Goal: Task Accomplishment & Management: Manage account settings

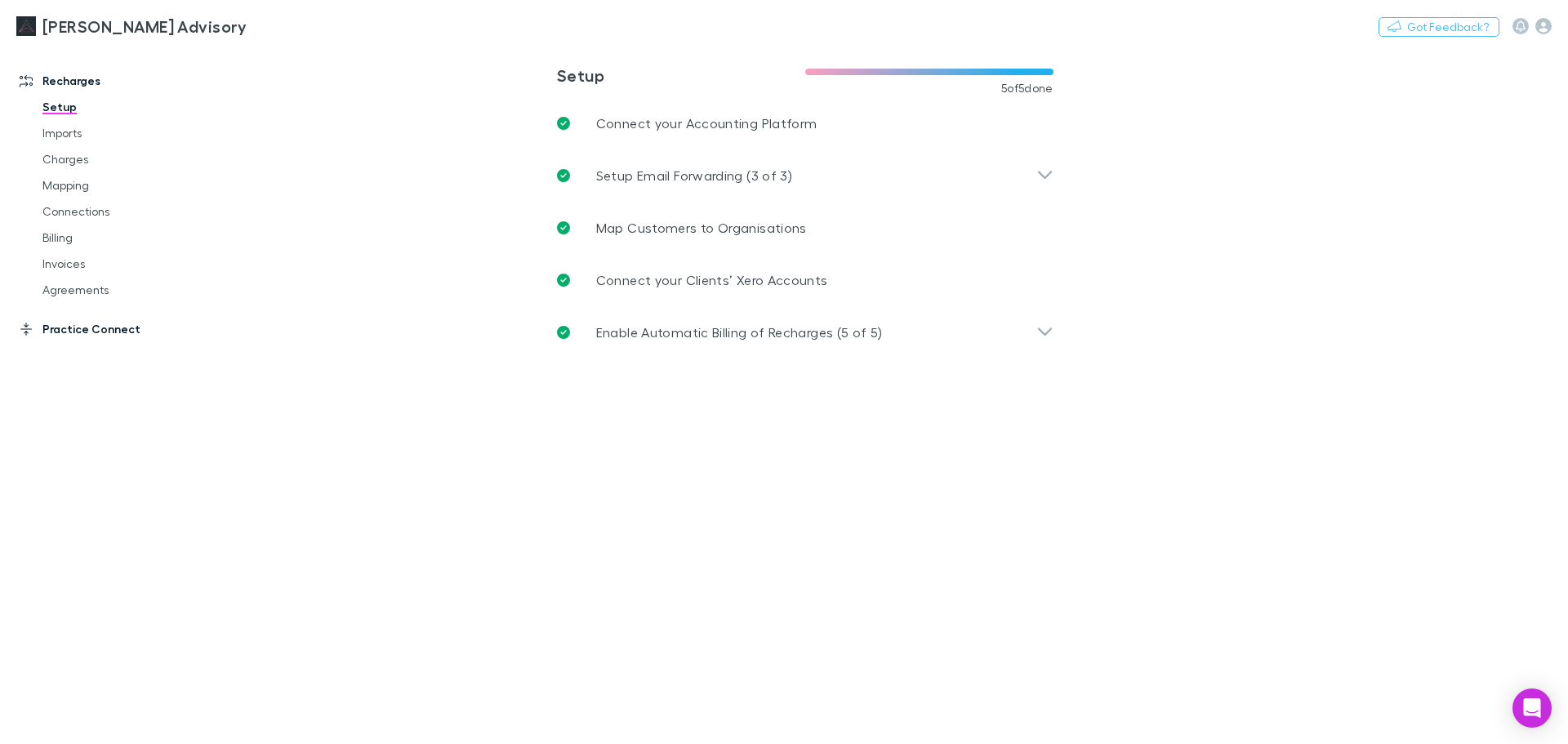
click at [107, 330] on link "Practice Connect" at bounding box center [112, 329] width 217 height 26
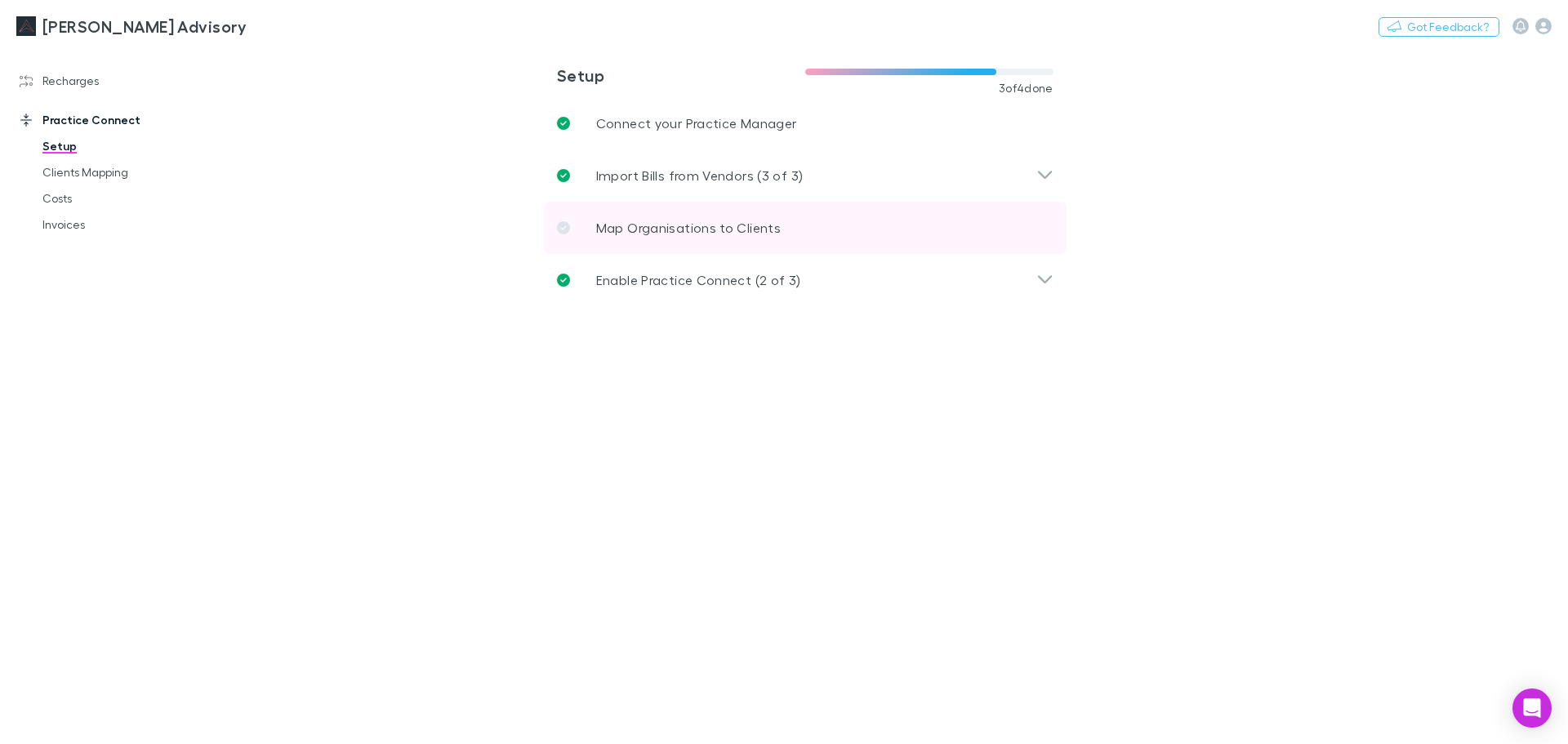
click at [583, 234] on link "Map Organisations to Clients" at bounding box center [805, 228] width 523 height 52
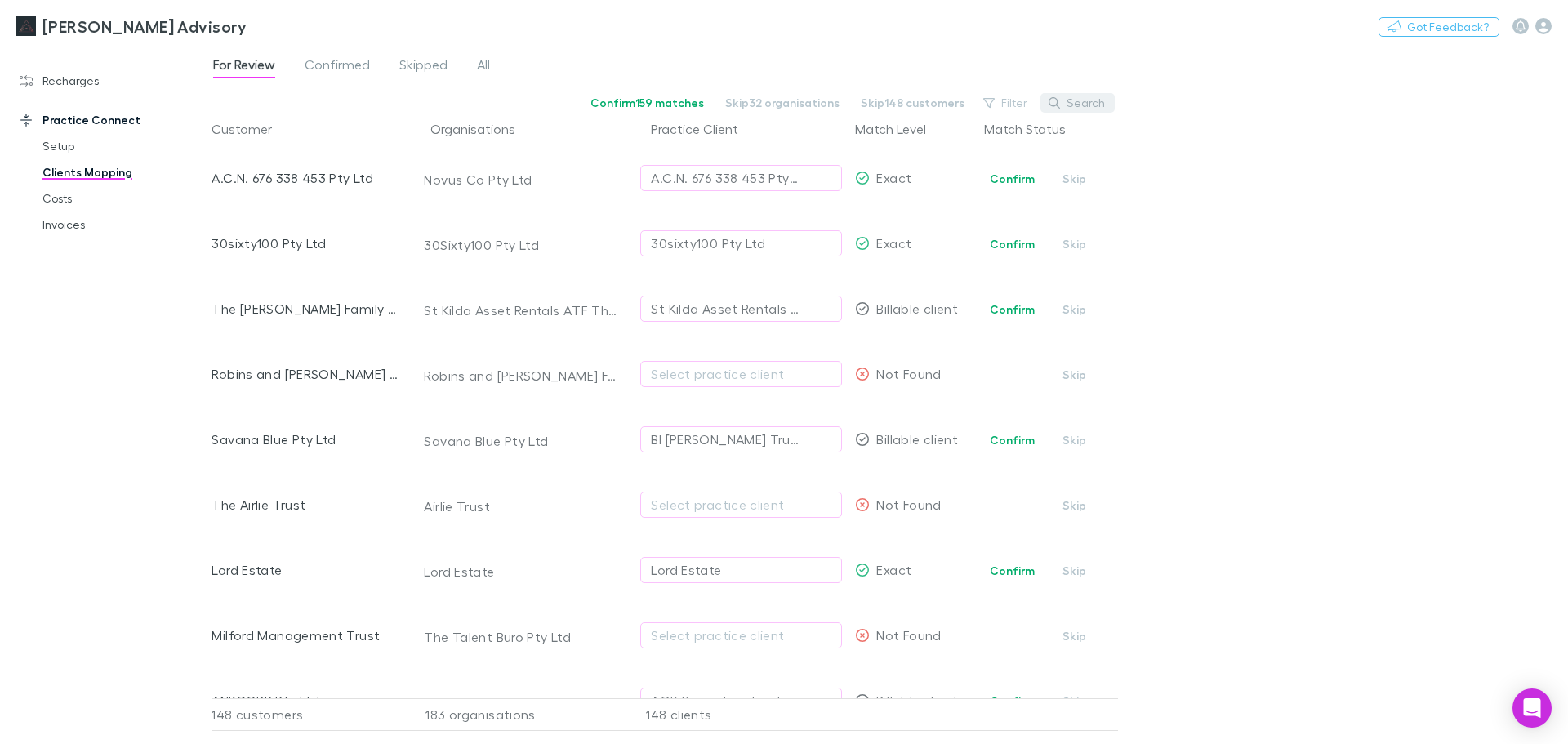
click at [1100, 108] on button "Search" at bounding box center [1078, 103] width 74 height 20
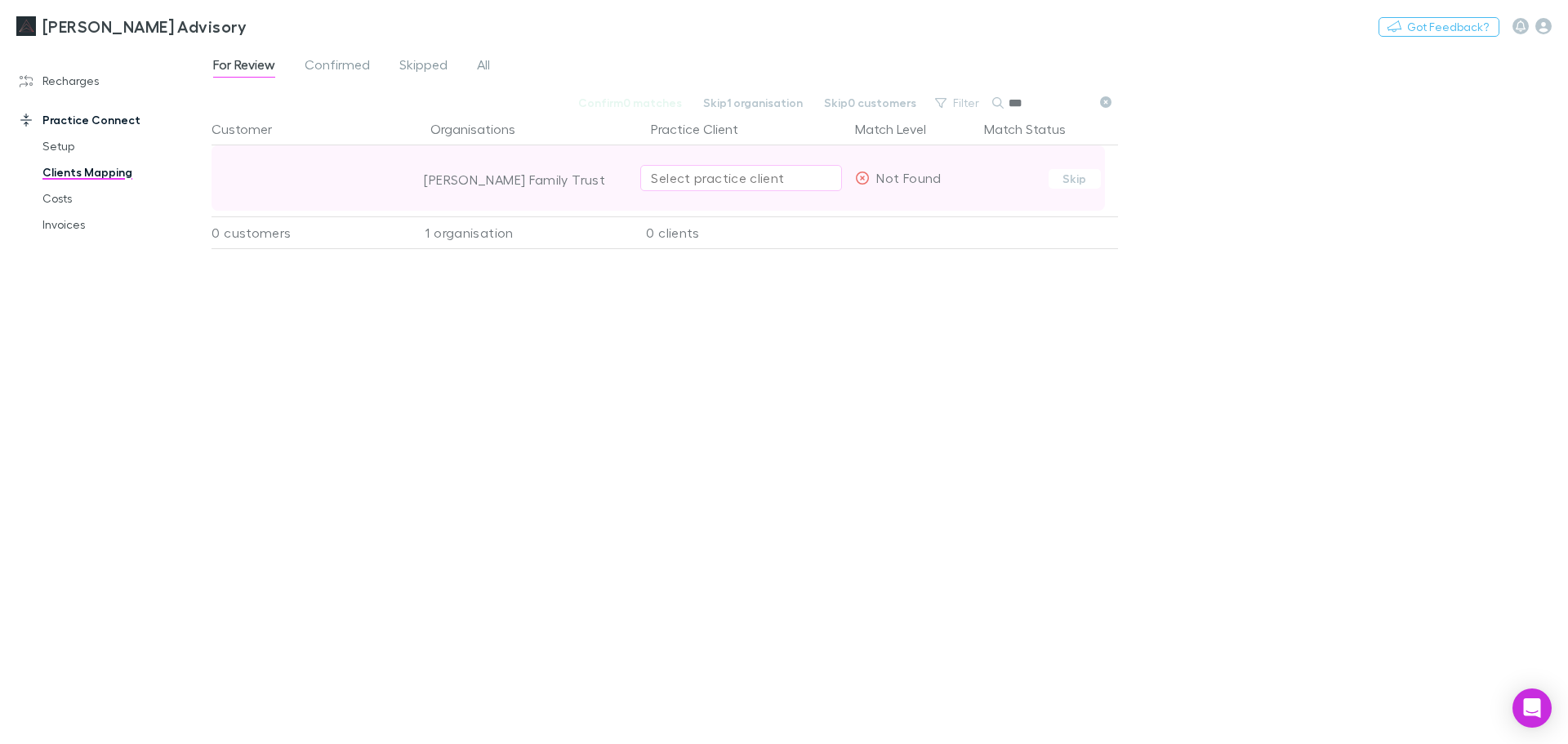
type input "**"
click at [811, 174] on div "Select practice client" at bounding box center [742, 178] width 181 height 20
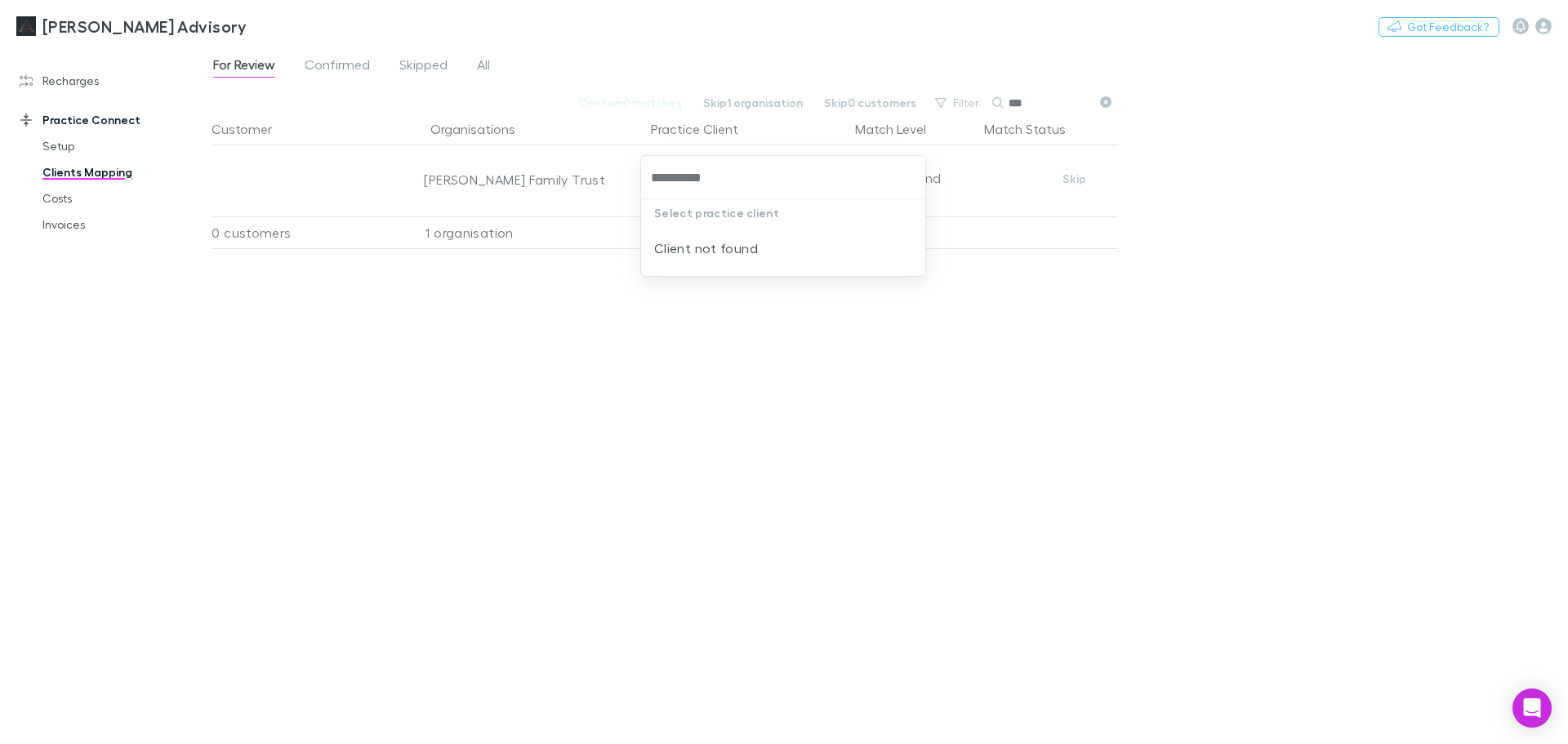
type input "**********"
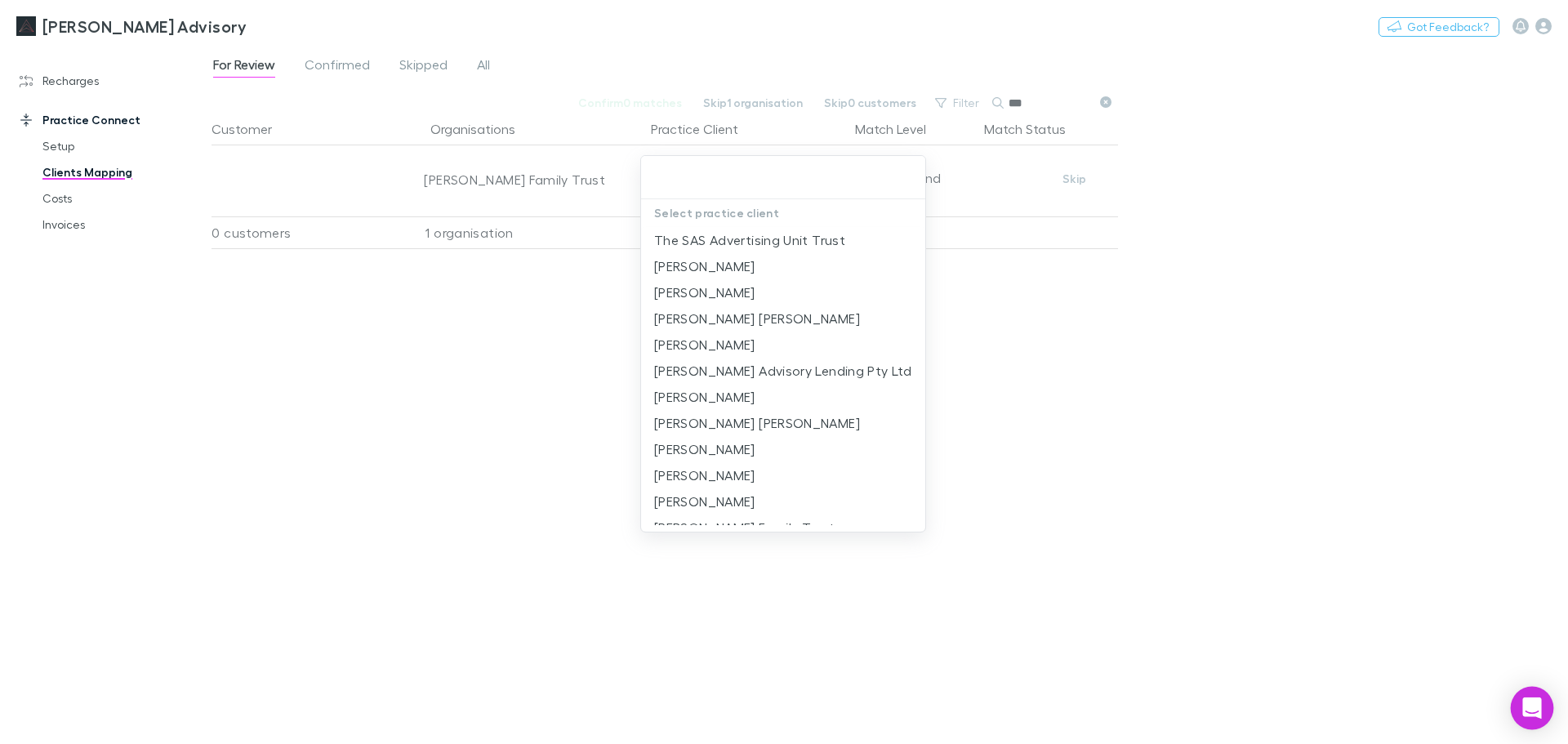
click at [1523, 701] on icon "Open Intercom Messenger" at bounding box center [1532, 708] width 22 height 22
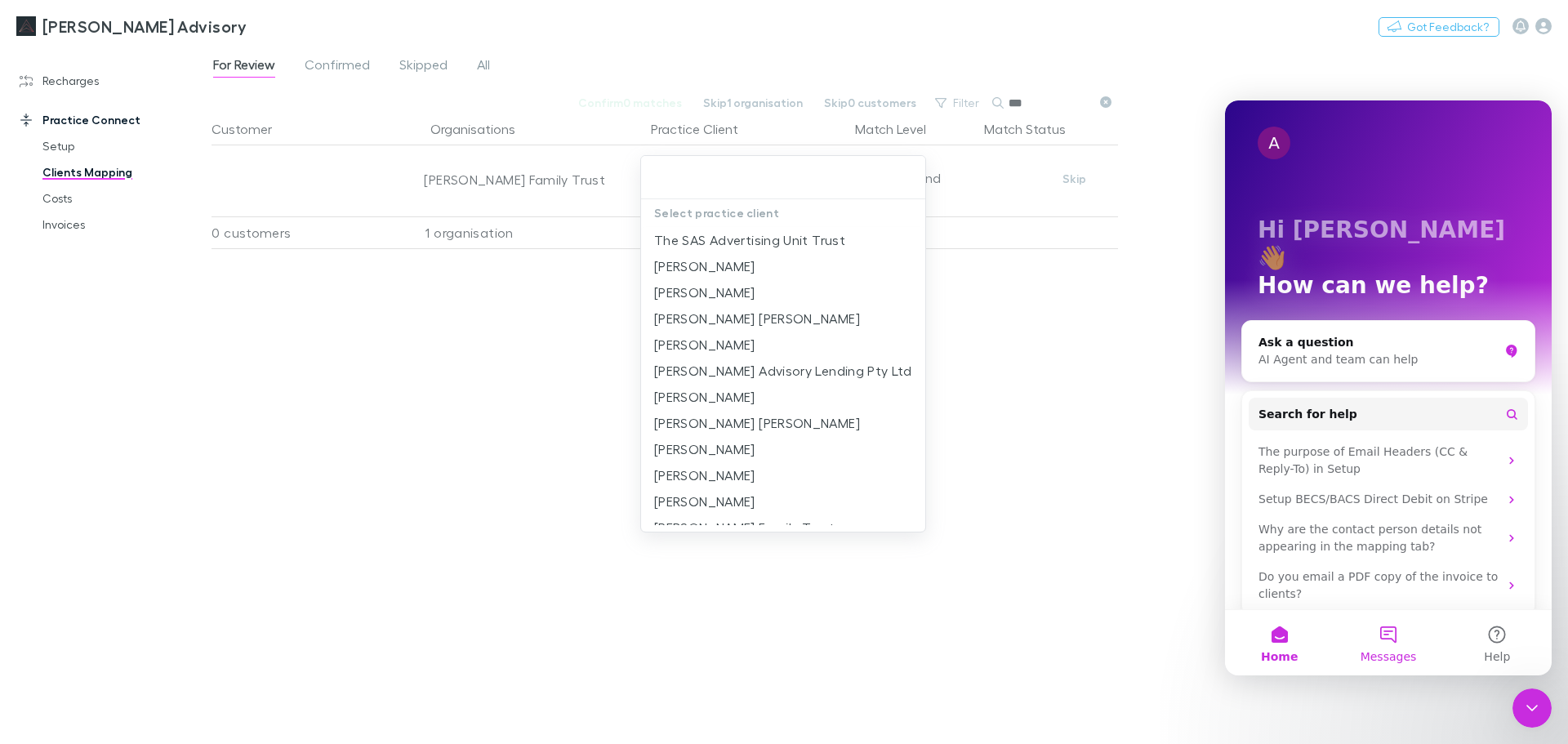
click at [1385, 647] on button "Messages" at bounding box center [1387, 642] width 108 height 65
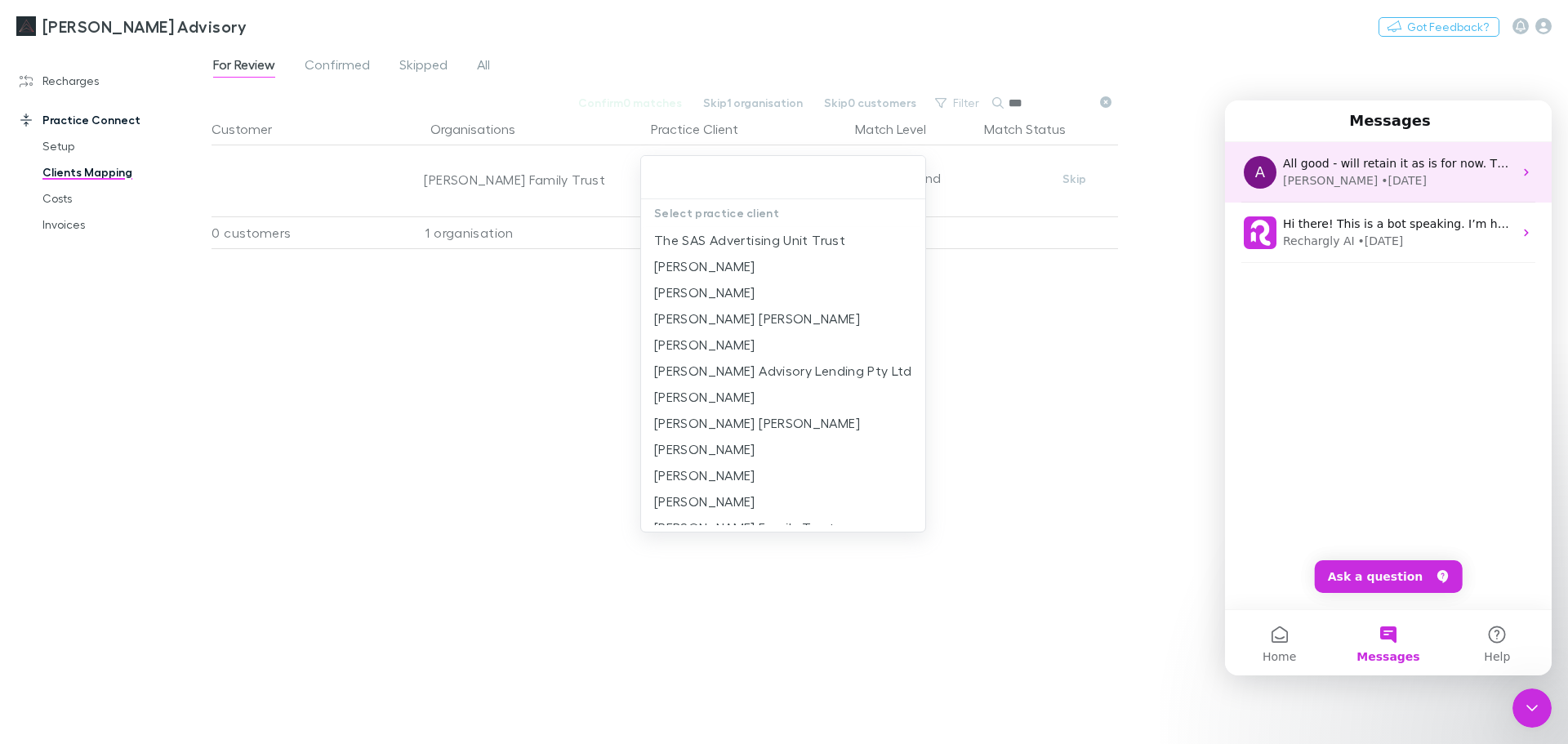
click at [1436, 186] on div "[PERSON_NAME] • [DATE]" at bounding box center [1397, 181] width 230 height 17
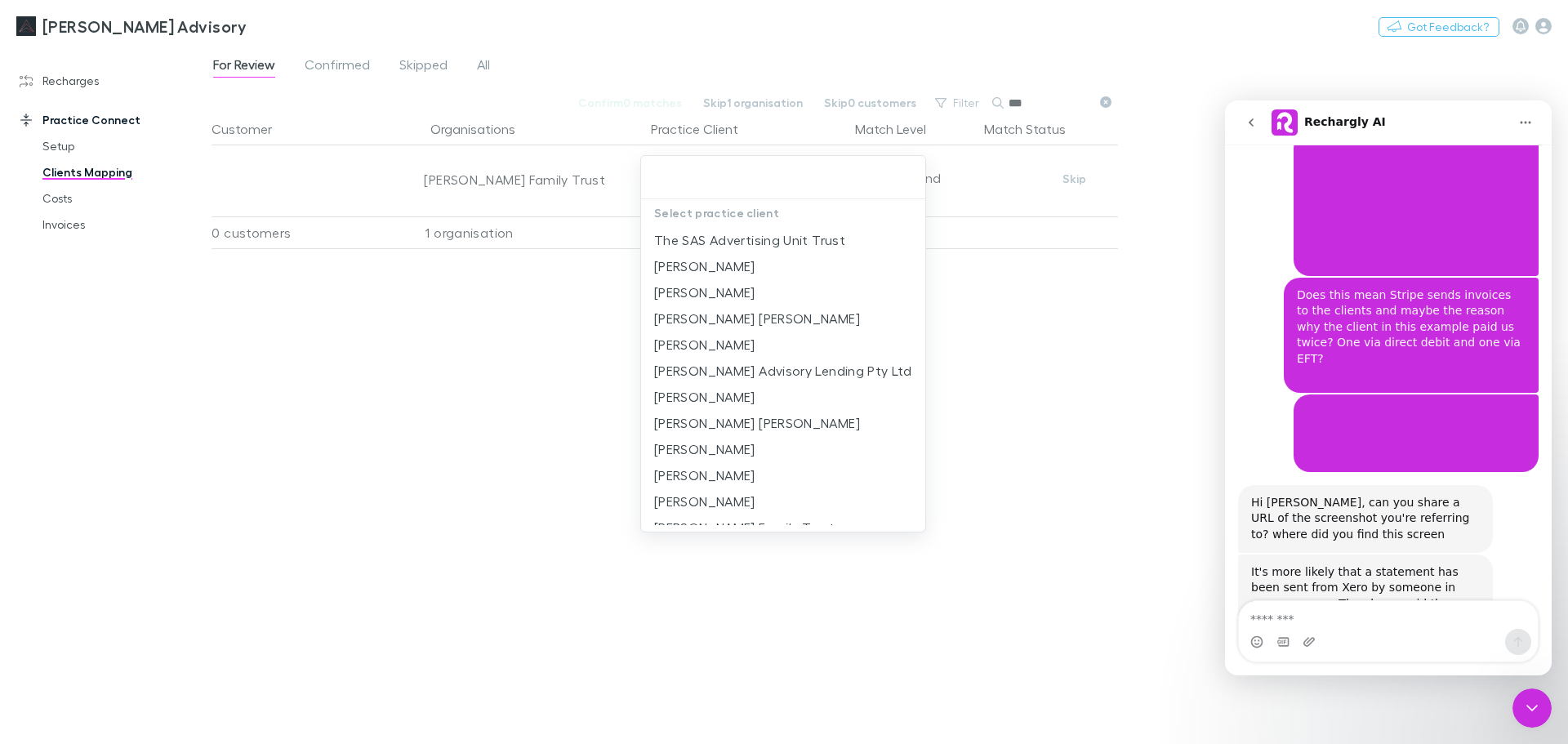
scroll to position [18778, 0]
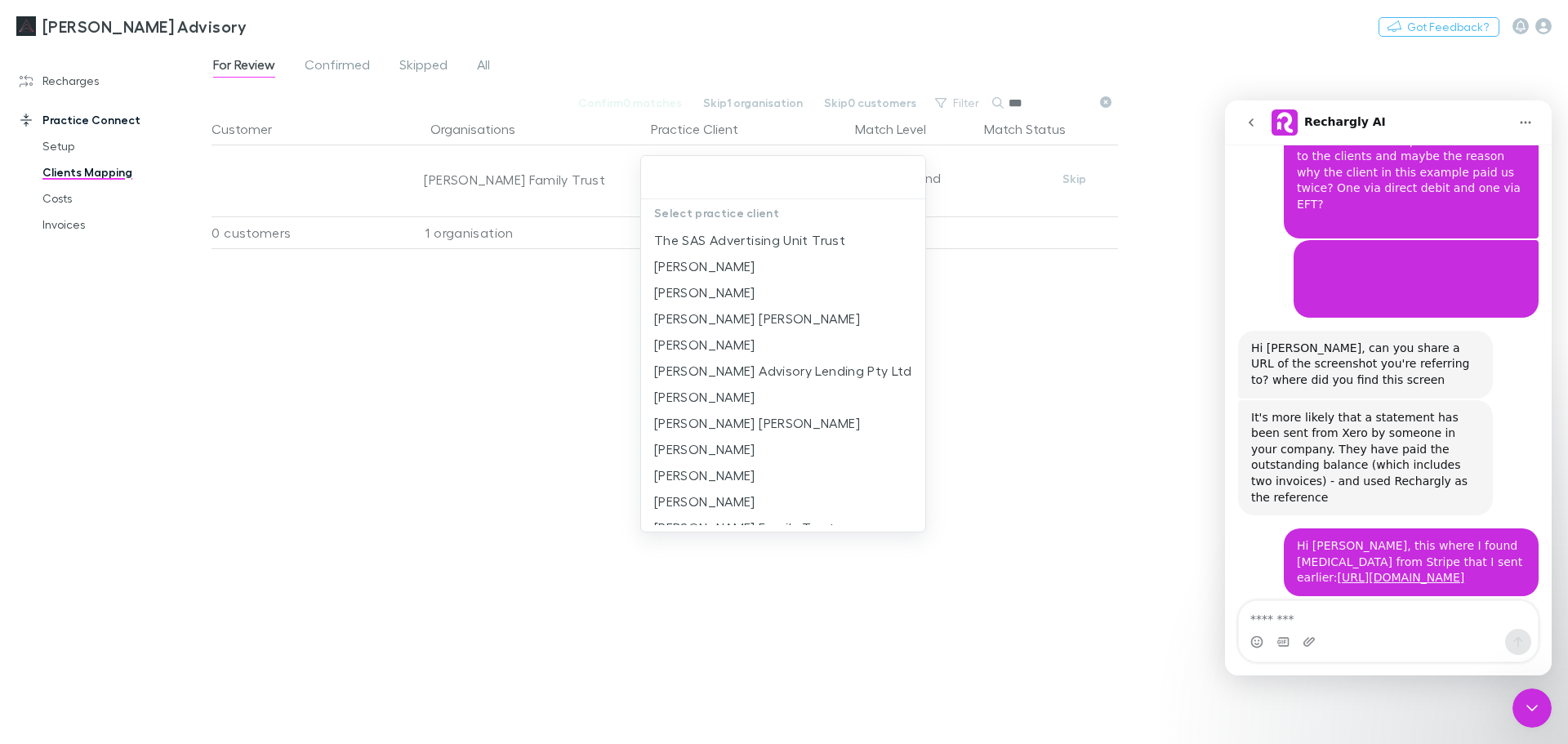
click at [1360, 618] on textarea "Message…" at bounding box center [1388, 614] width 299 height 28
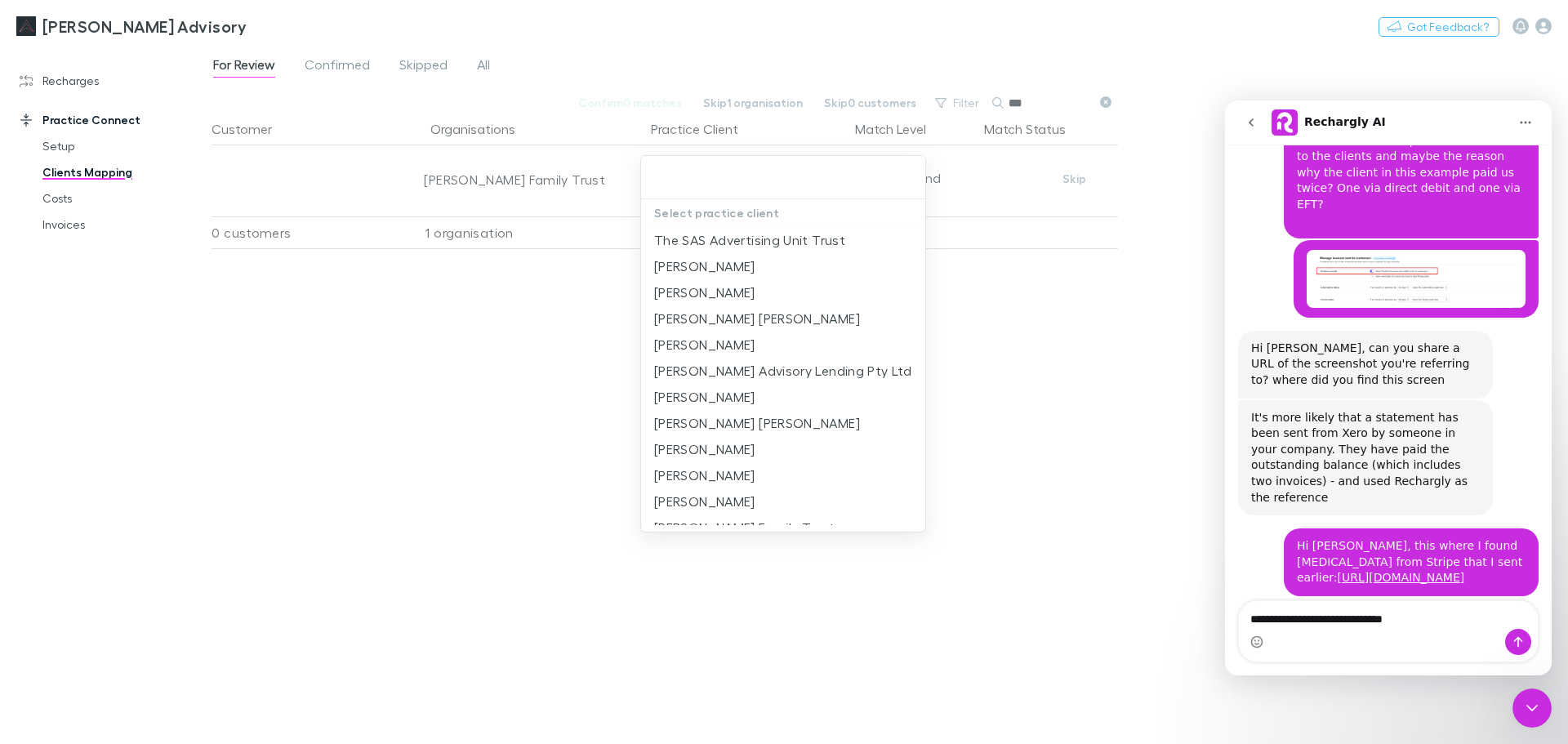
type textarea "**********"
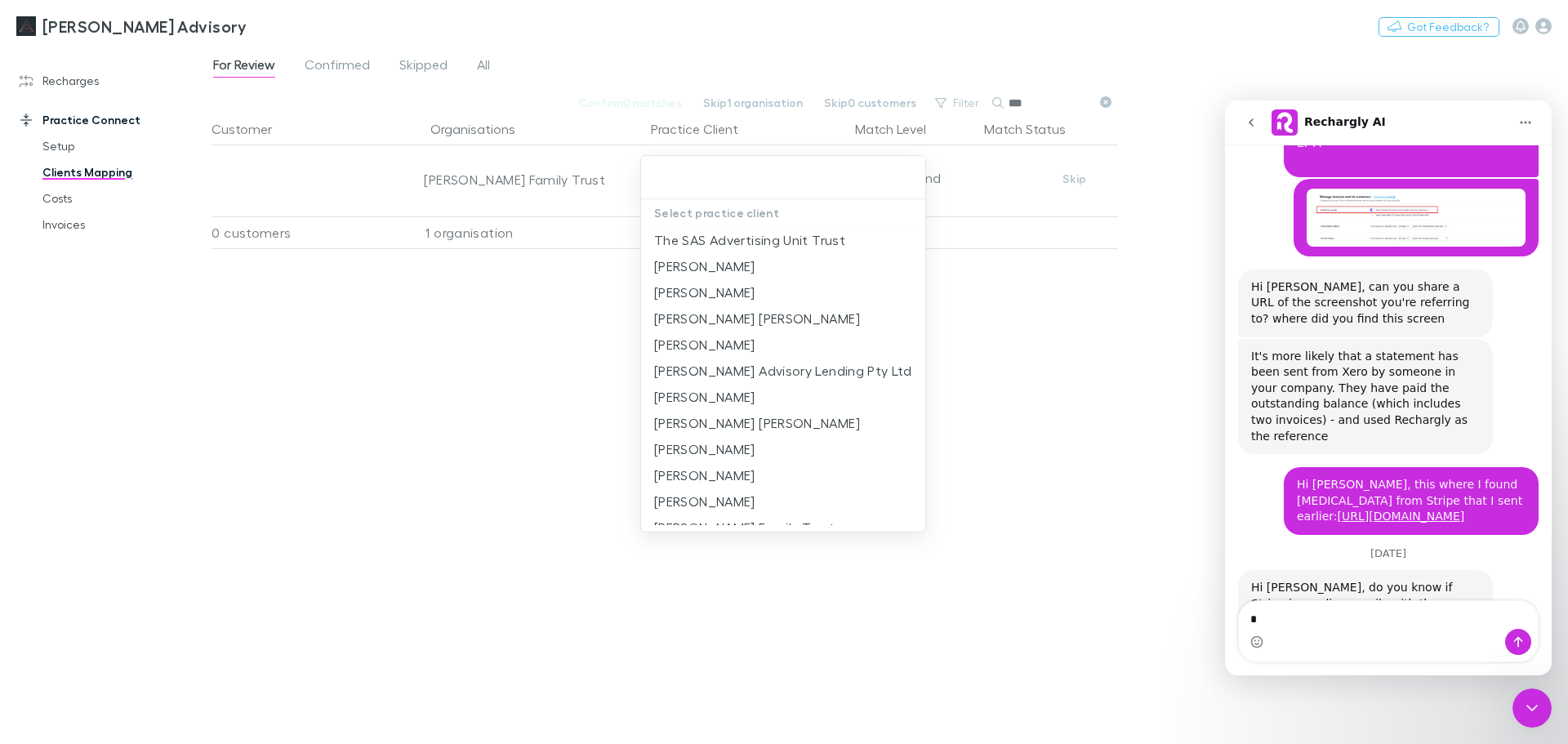
scroll to position [18848, 0]
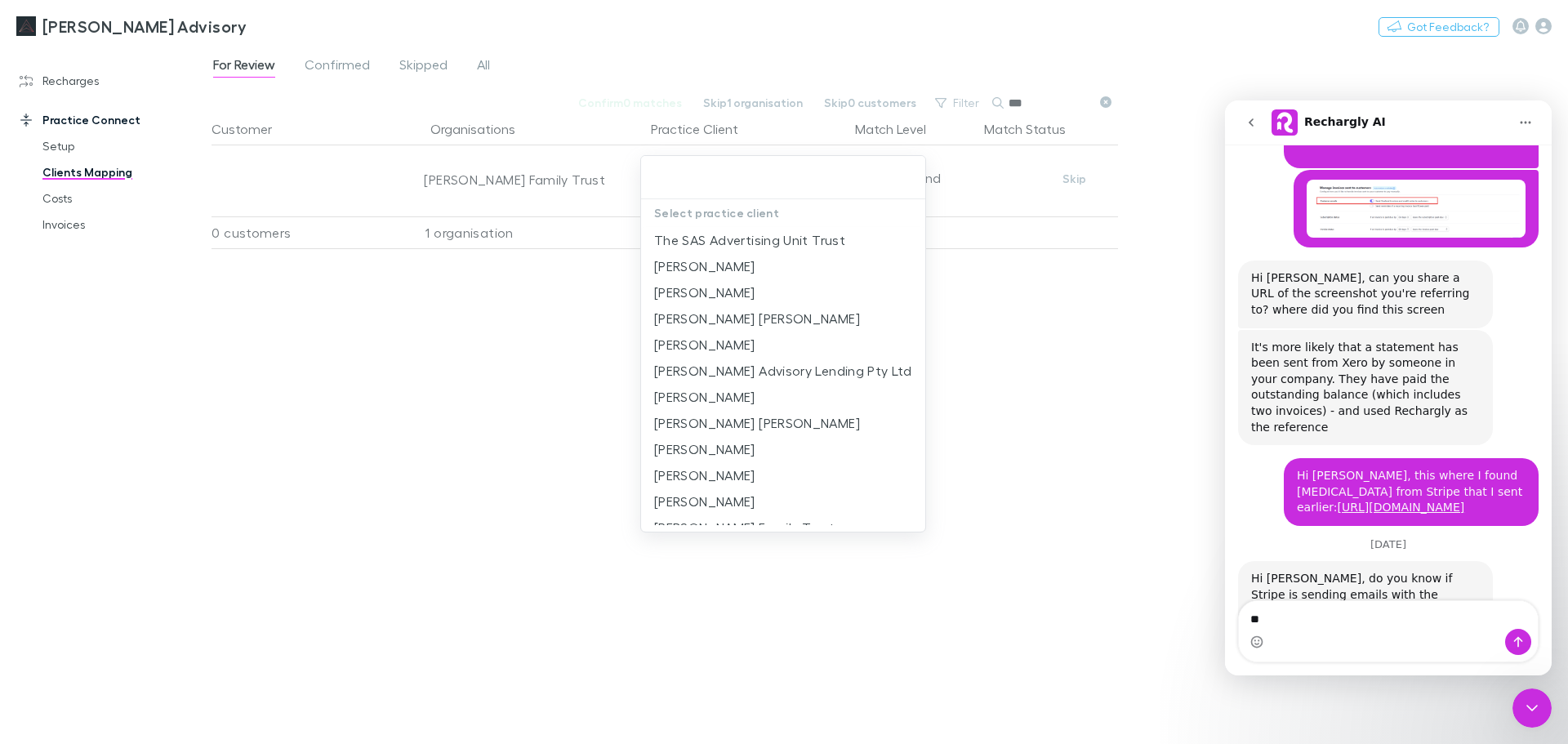
type textarea "*"
type textarea "**********"
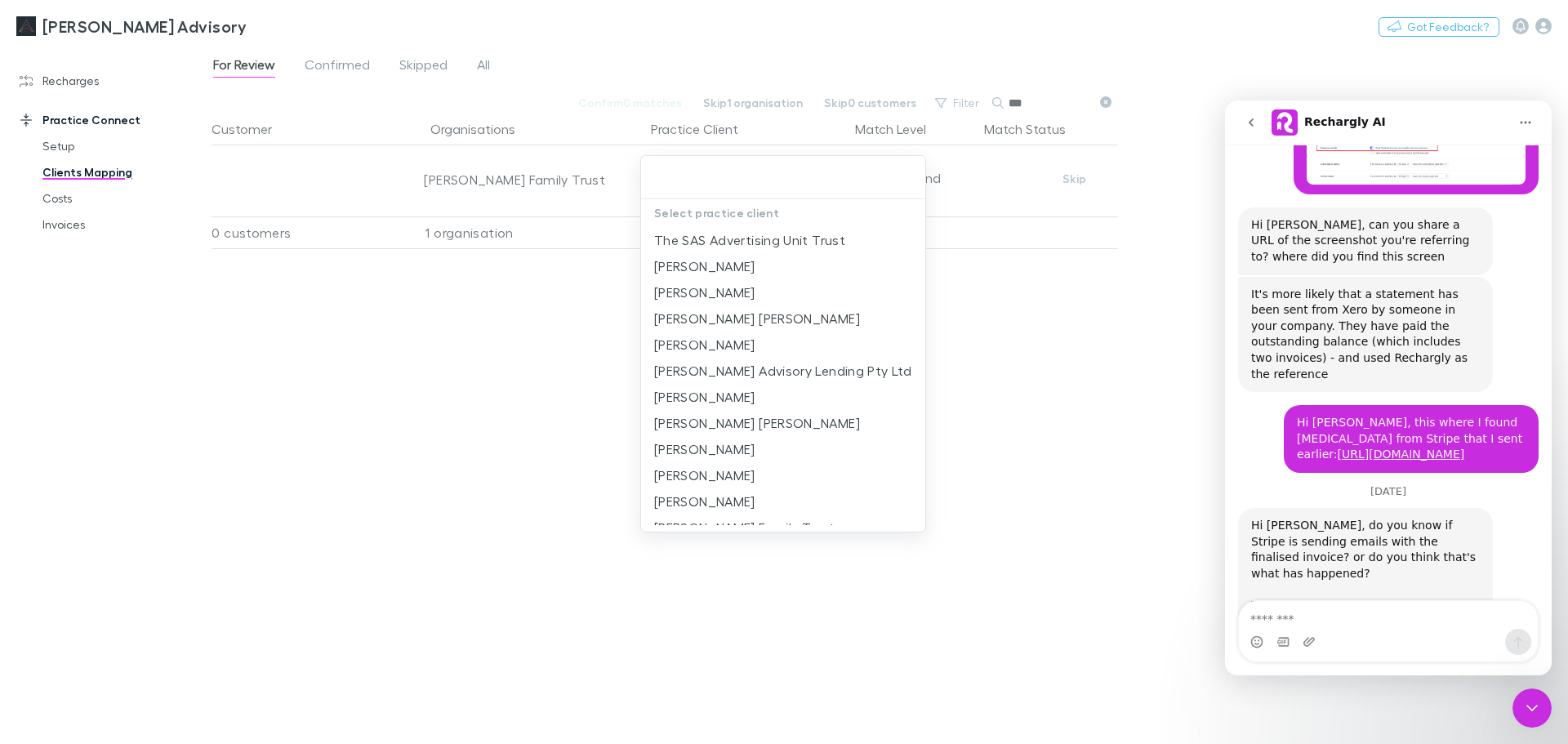
scroll to position [19026, 0]
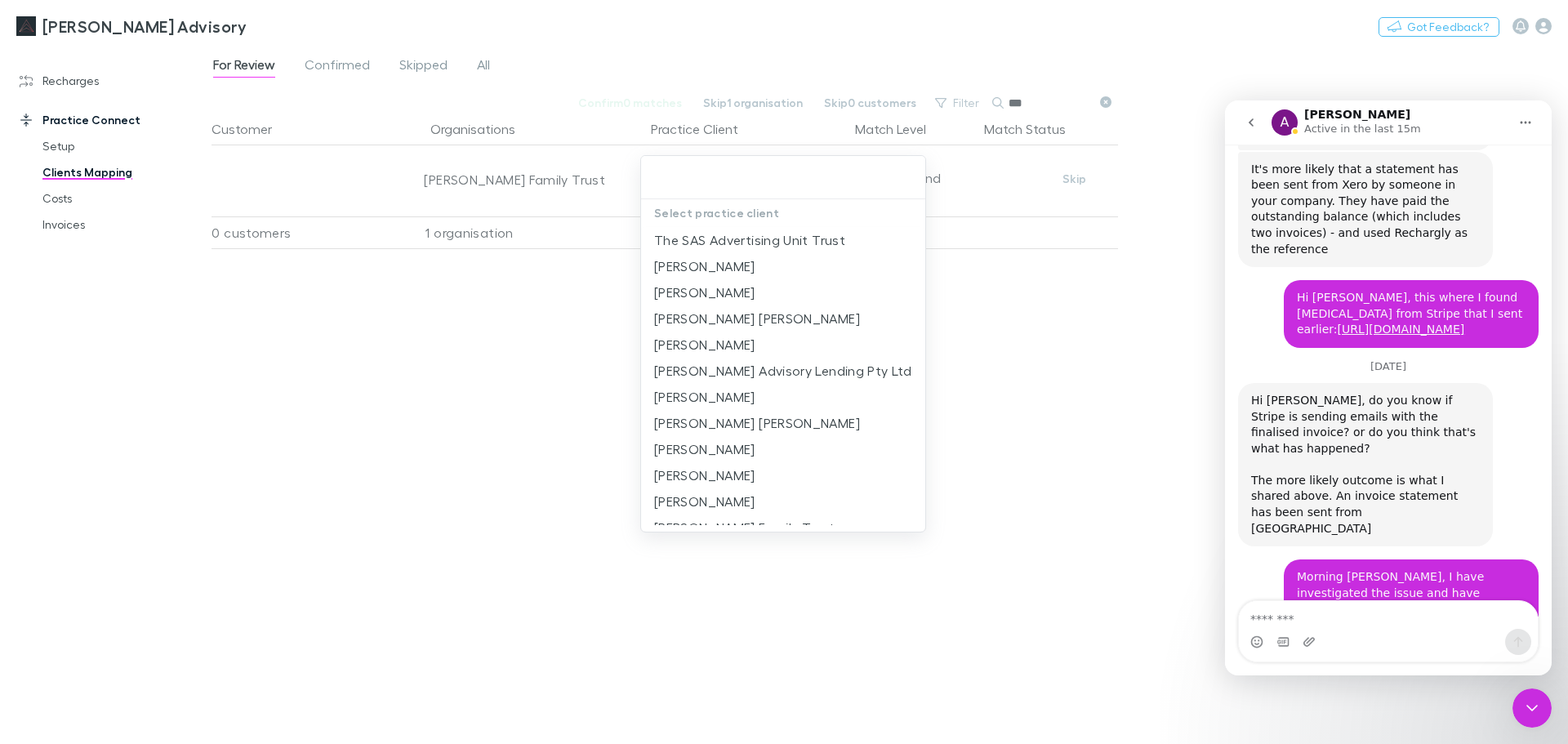
click at [1389, 629] on div "Intercom messenger" at bounding box center [1388, 641] width 299 height 26
click at [1393, 618] on textarea "Message…" at bounding box center [1388, 614] width 299 height 28
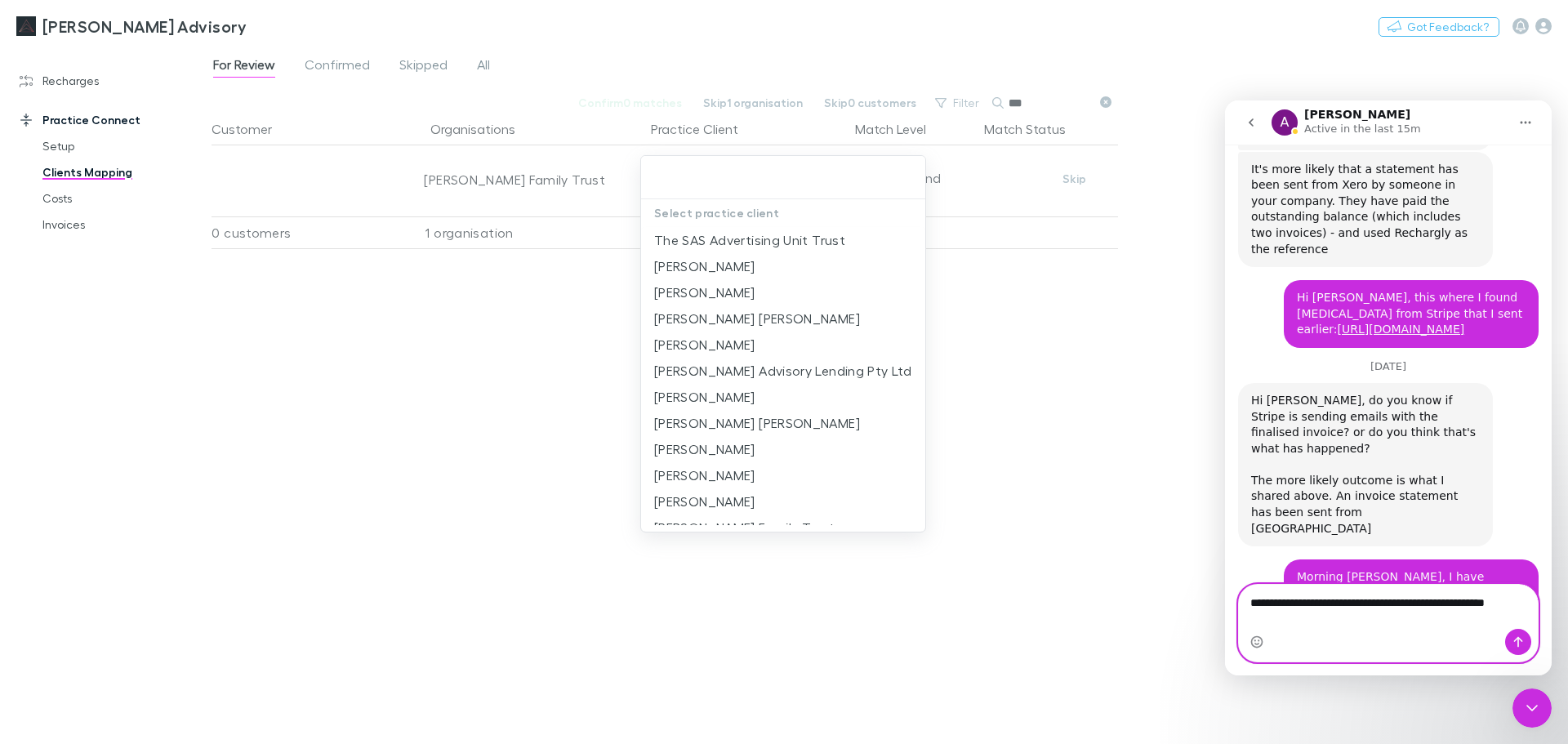
scroll to position [19042, 0]
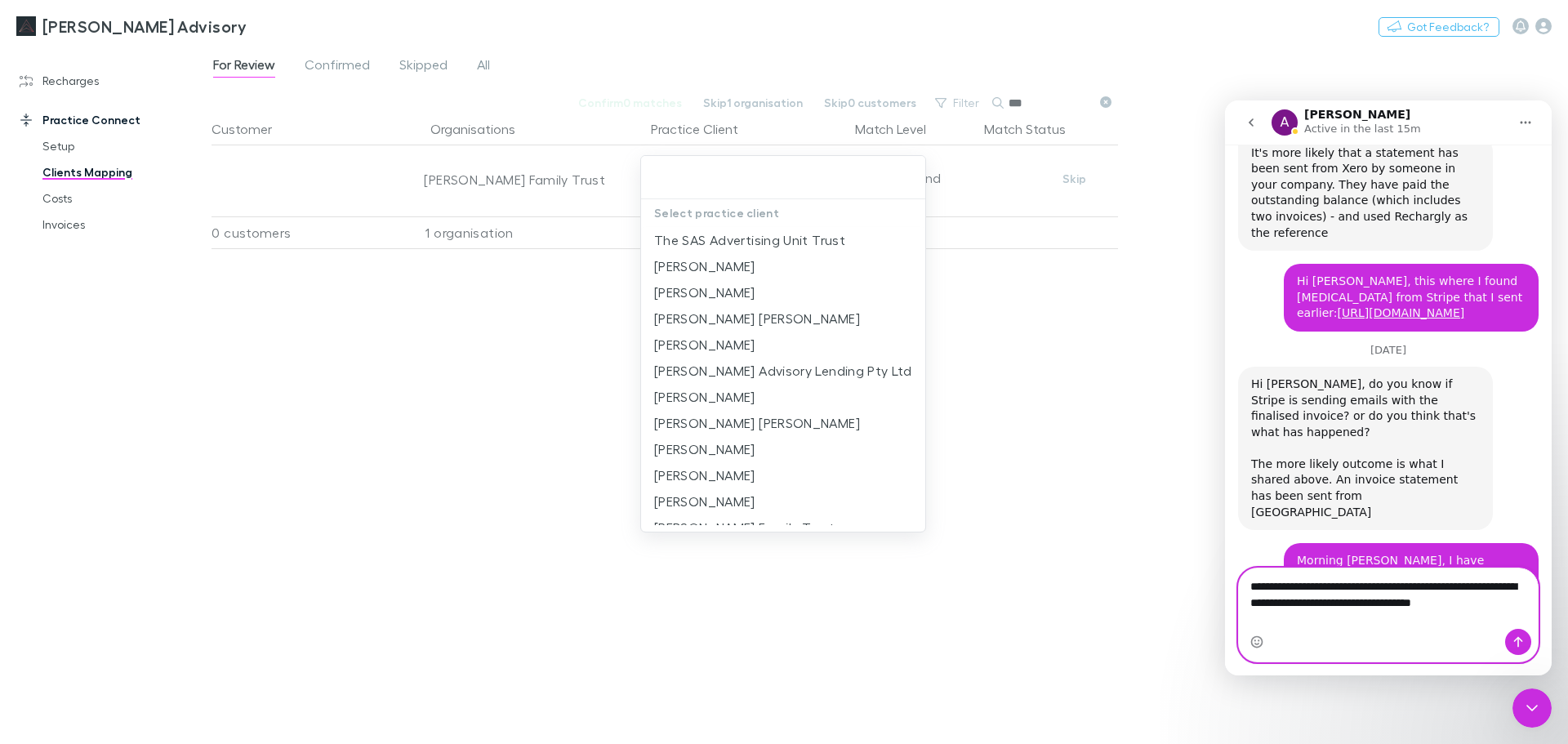
type textarea "**********"
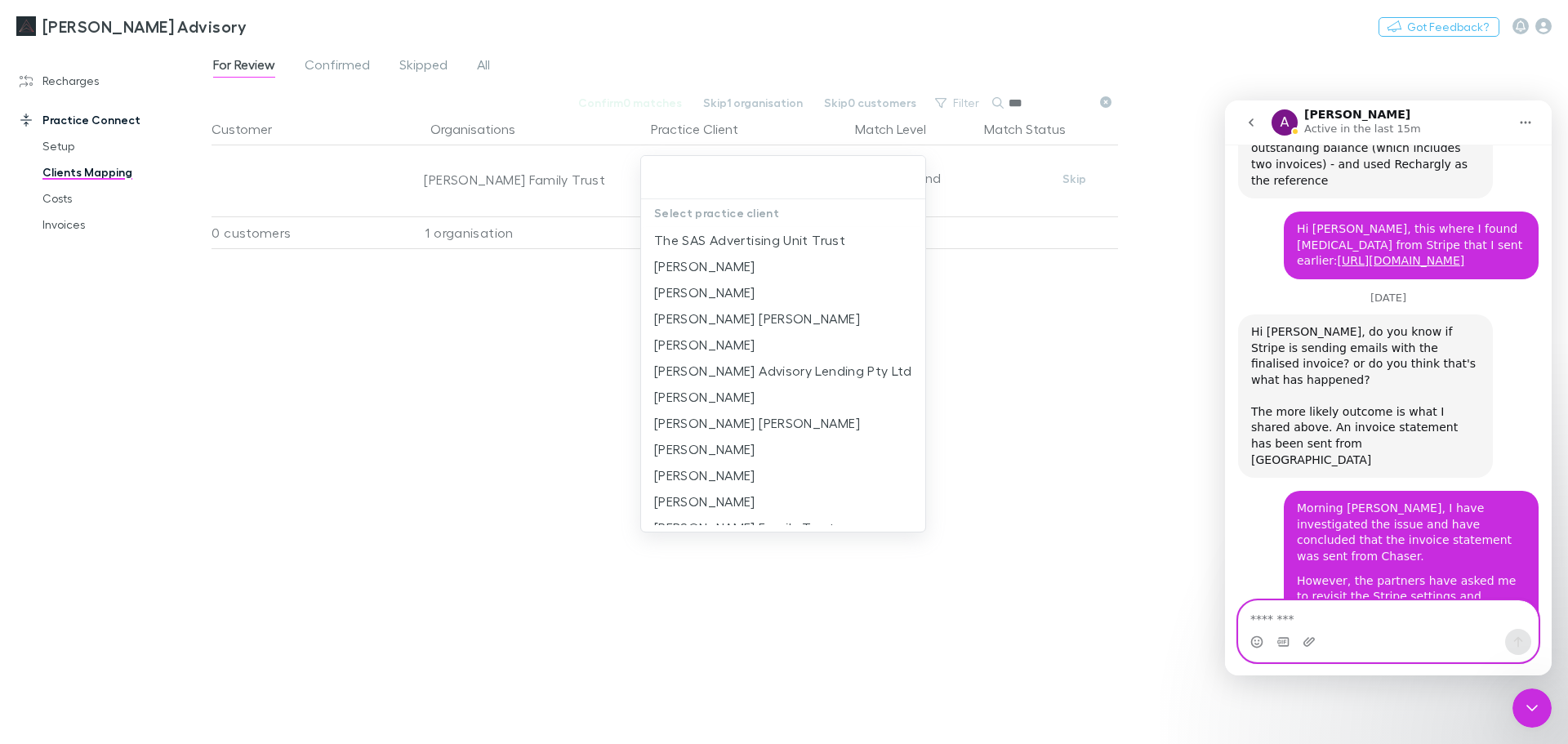
paste textarea "*"
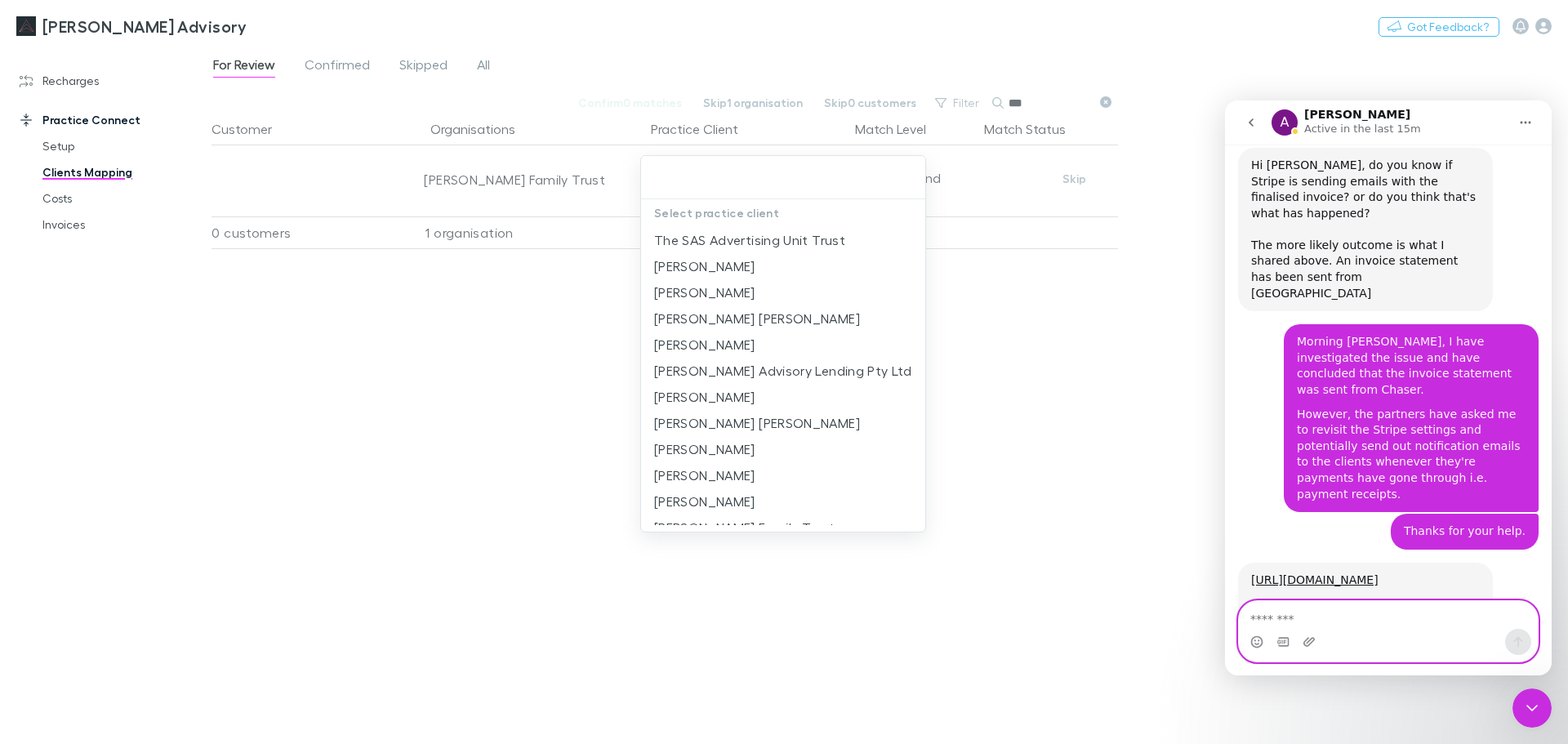
scroll to position [19265, 0]
type textarea "*"
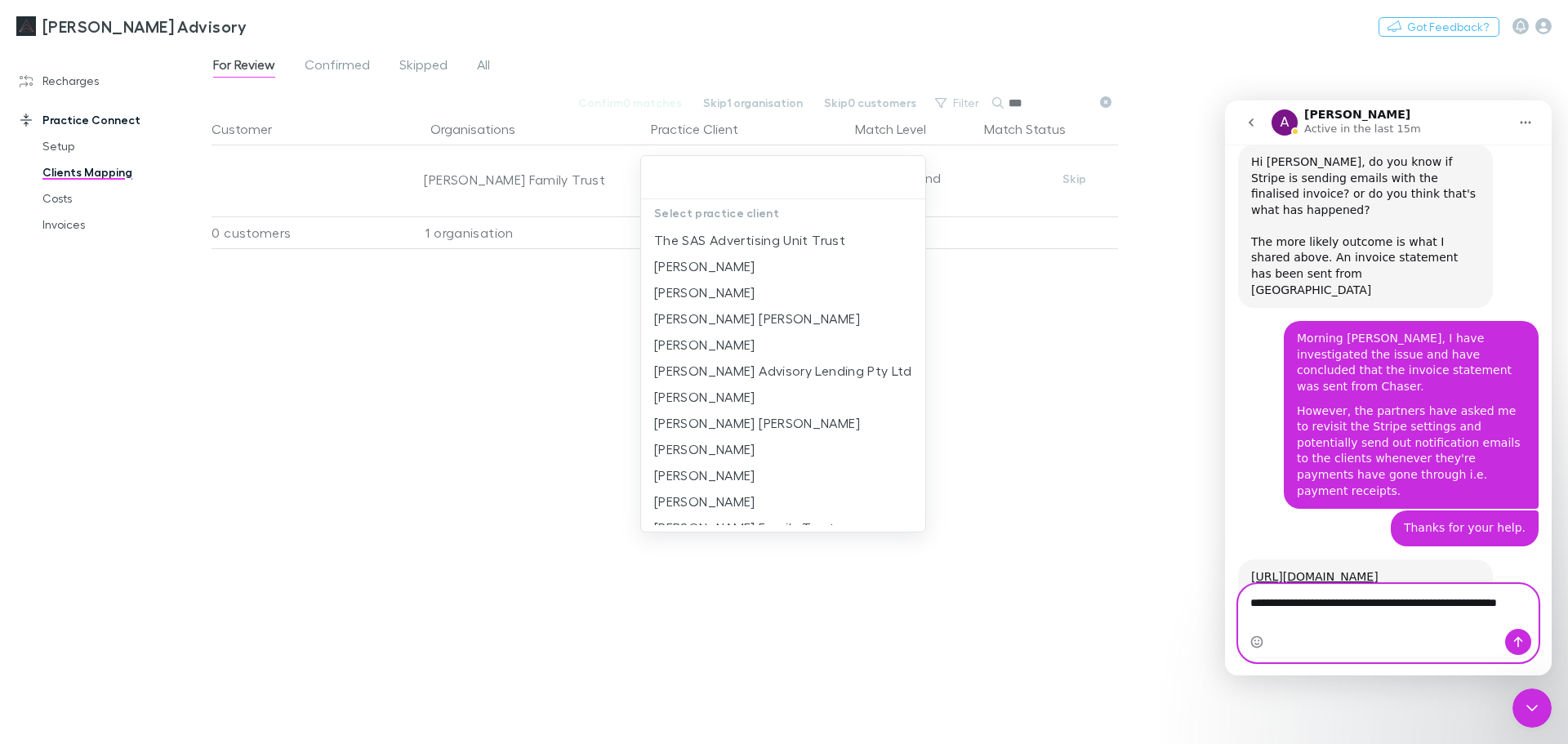
scroll to position [19281, 0]
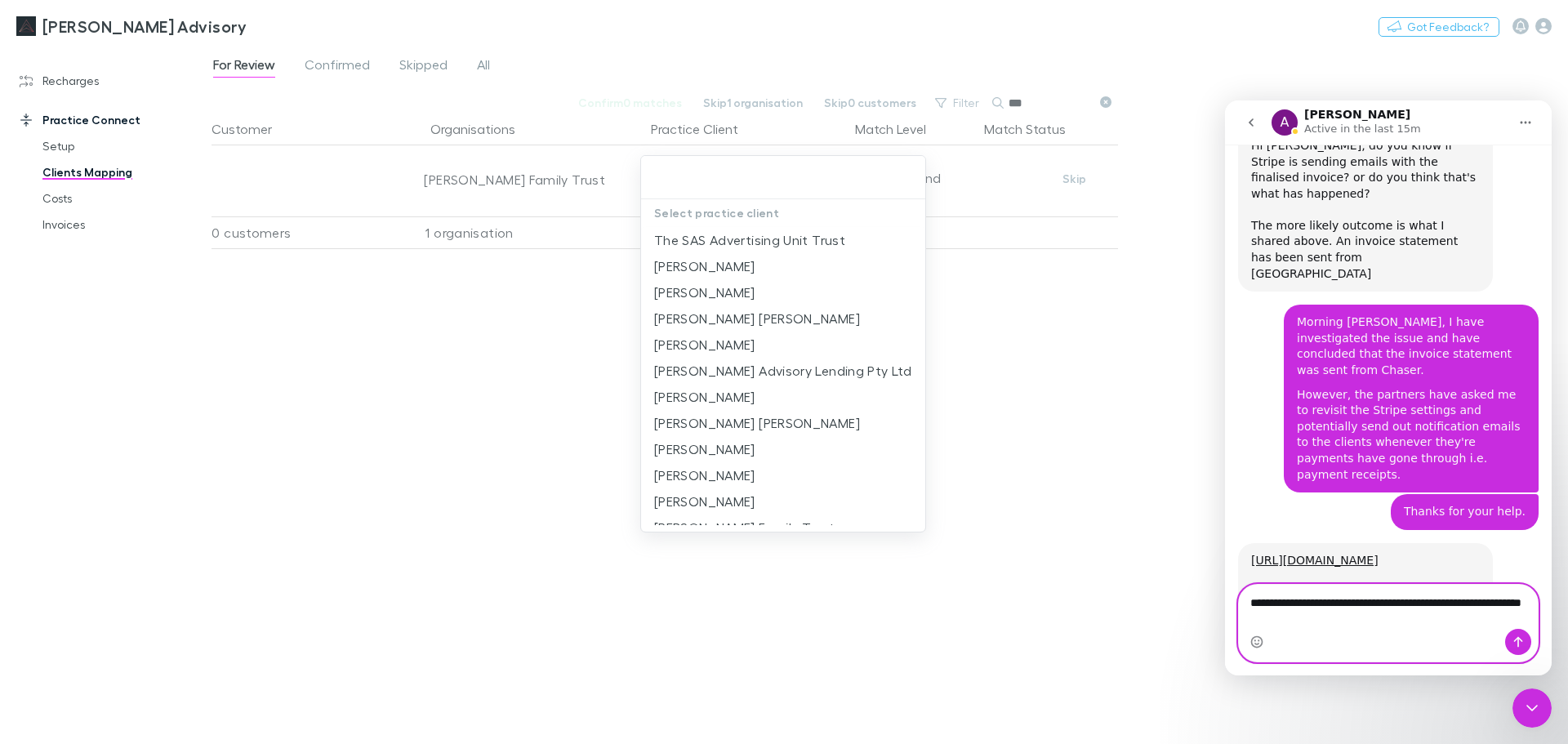
type textarea "**********"
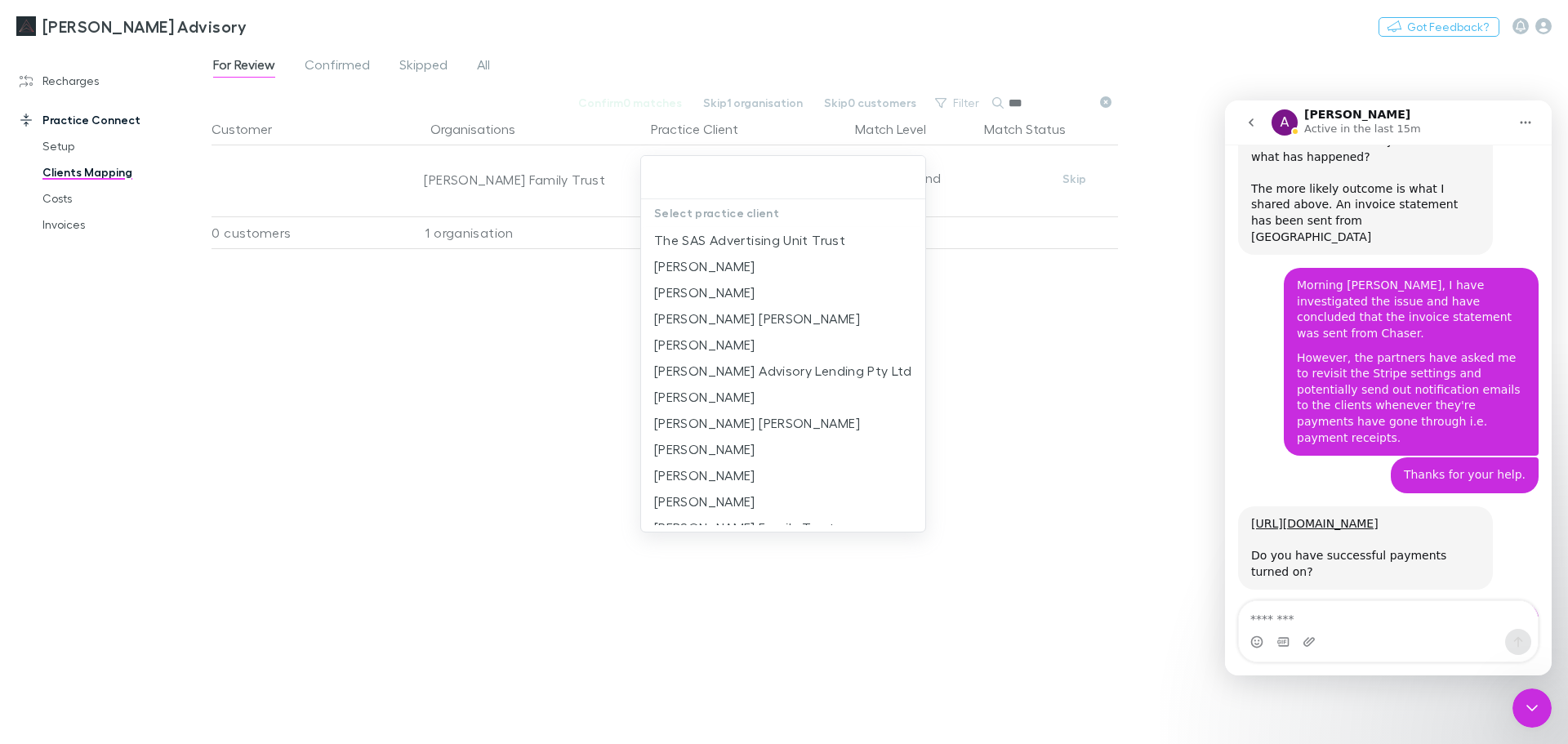
click at [1044, 472] on div at bounding box center [784, 372] width 1568 height 744
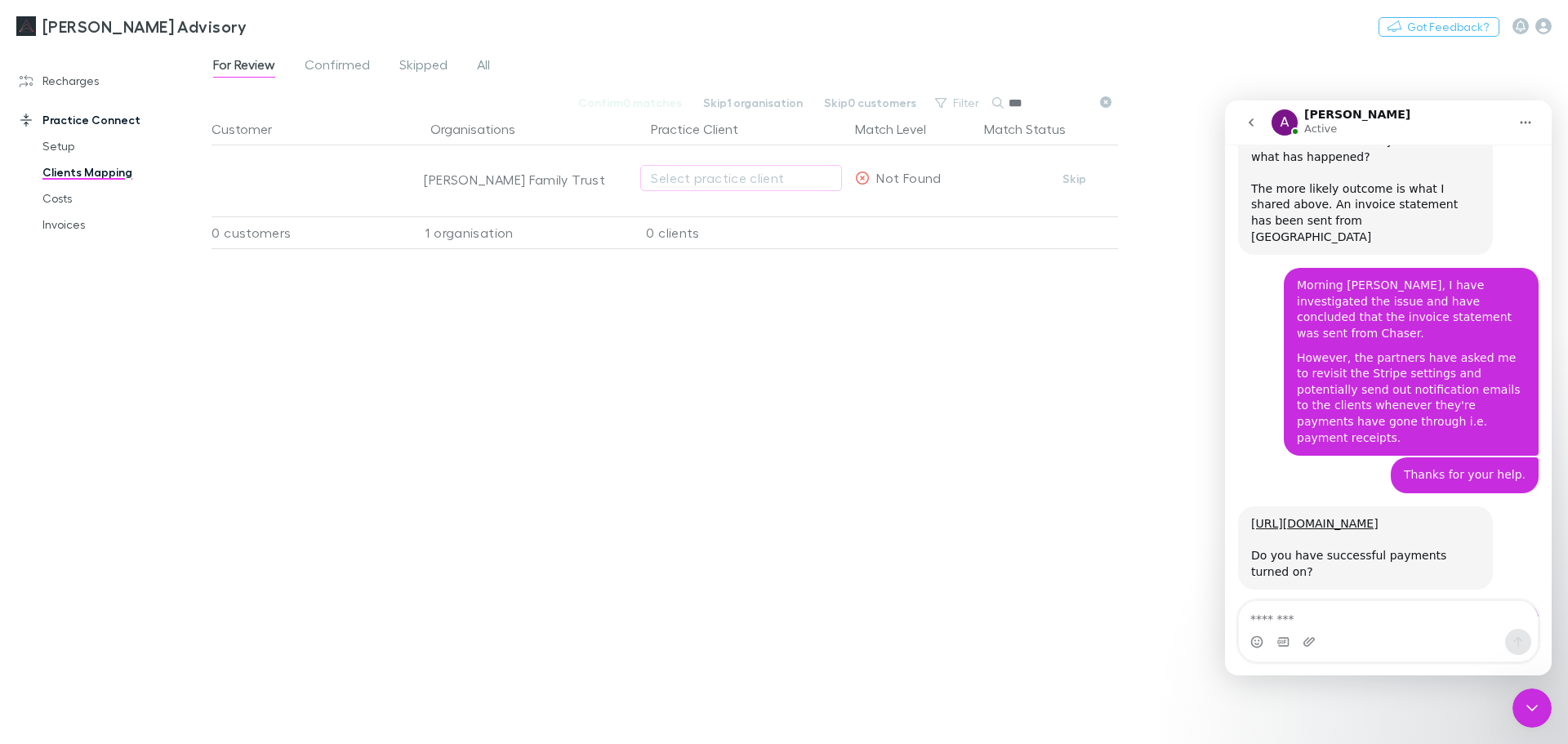
click at [465, 563] on div "Customer Organisations Practice Client Match Level Match Status [PERSON_NAME] F…" at bounding box center [665, 422] width 907 height 618
click at [1530, 710] on icon "Close Intercom Messenger" at bounding box center [1532, 707] width 12 height 6
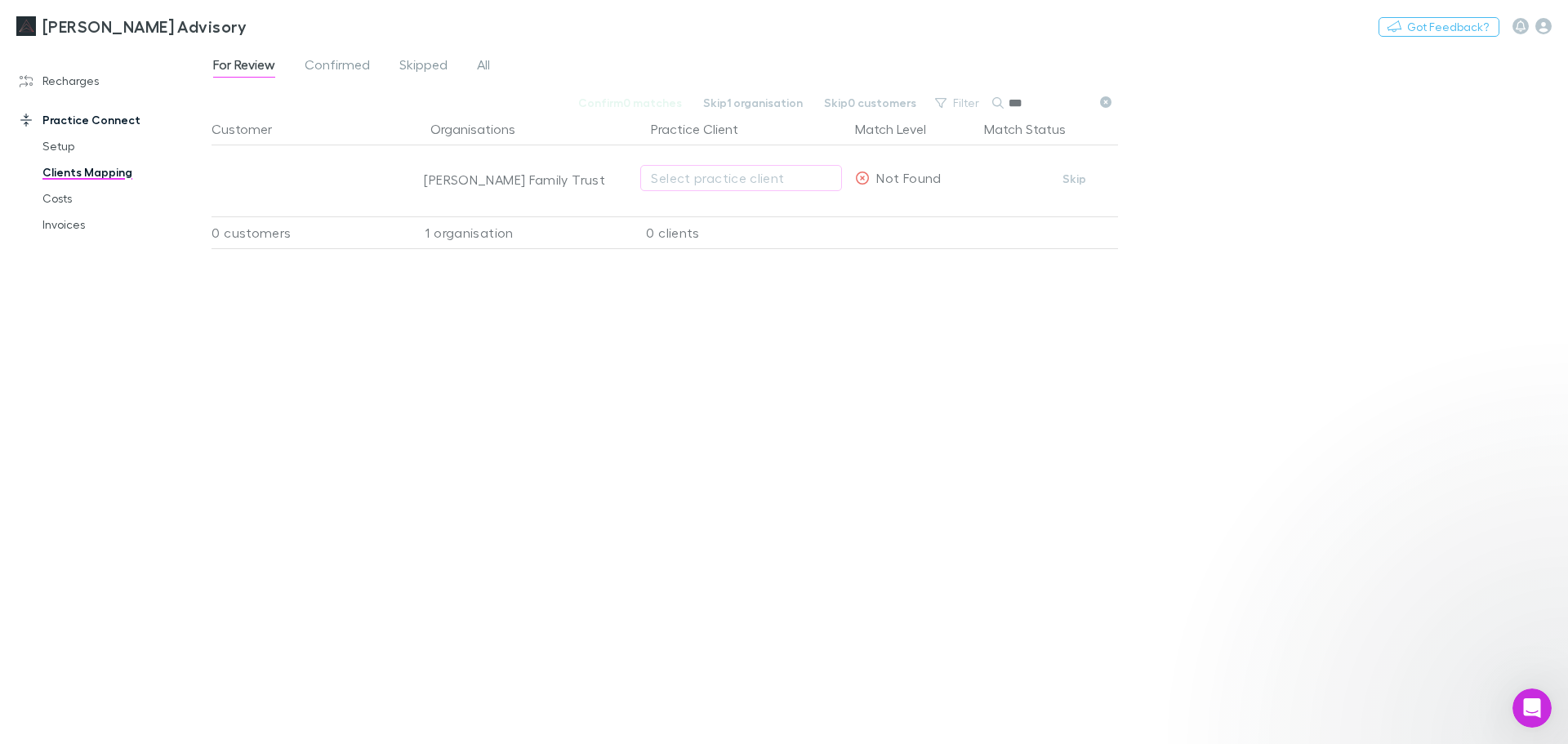
click at [254, 417] on div "Customer Organisations Practice Client Match Level Match Status [PERSON_NAME] F…" at bounding box center [665, 422] width 907 height 618
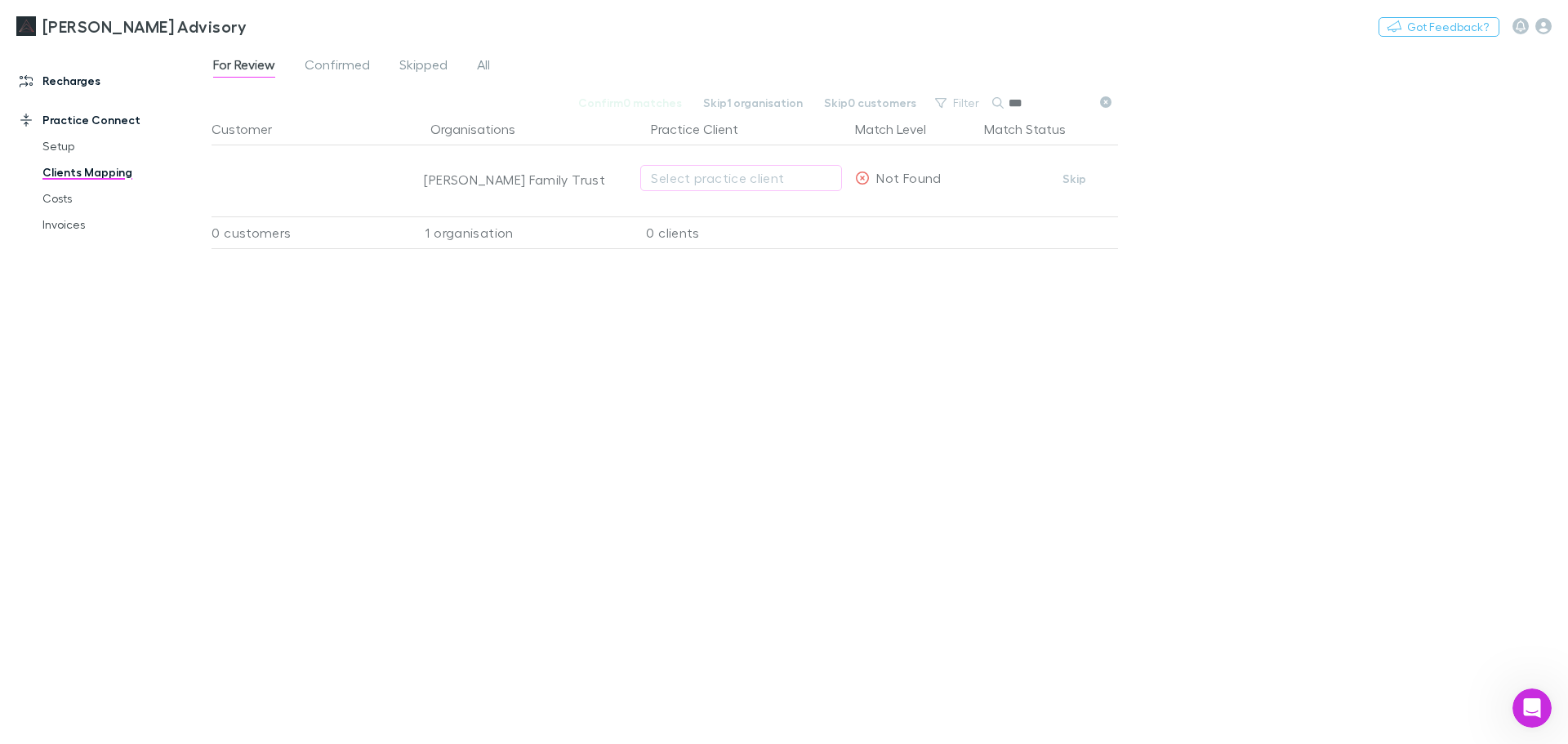
click at [81, 79] on link "Recharges" at bounding box center [112, 80] width 217 height 26
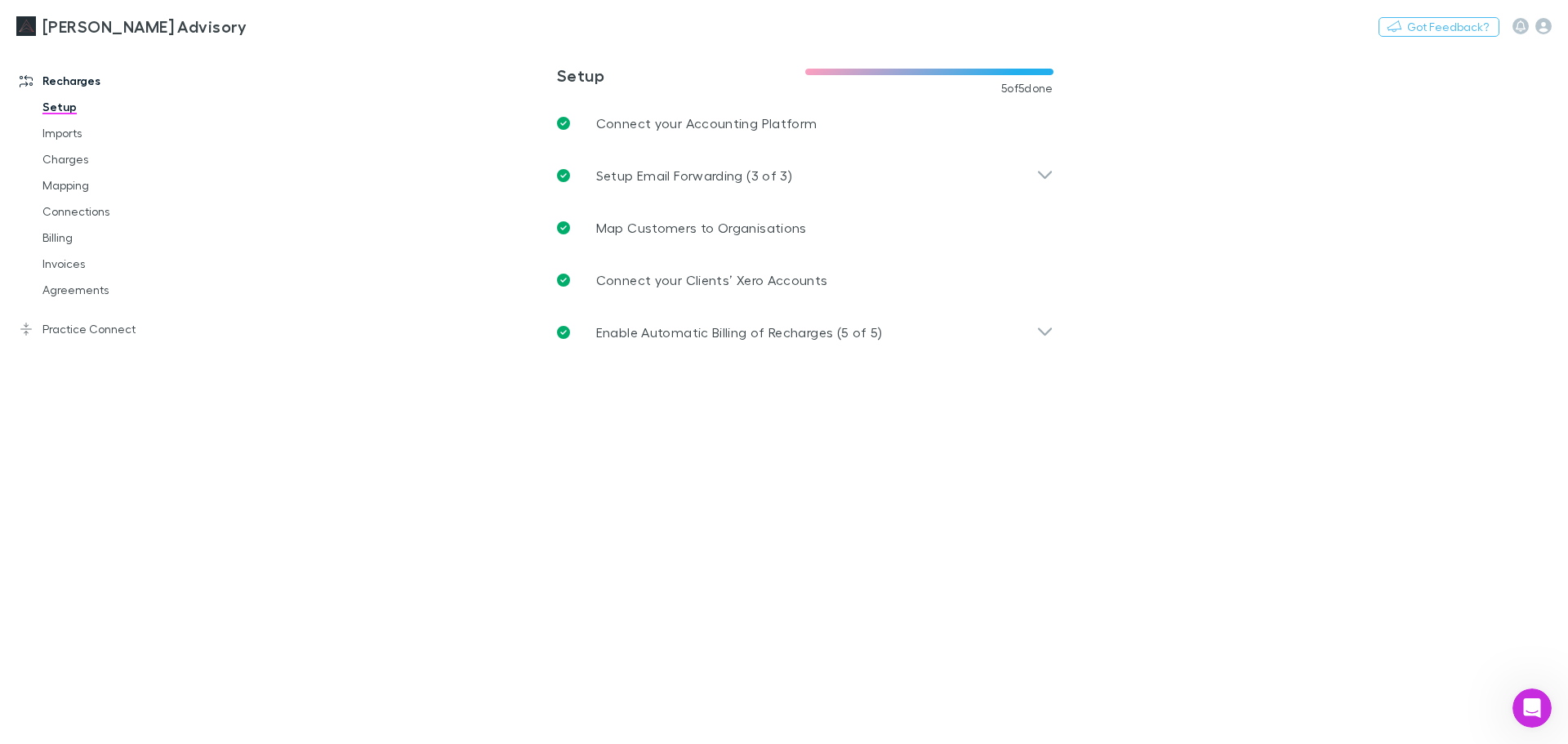
scroll to position [19318, 0]
click at [81, 264] on link "Invoices" at bounding box center [123, 264] width 194 height 26
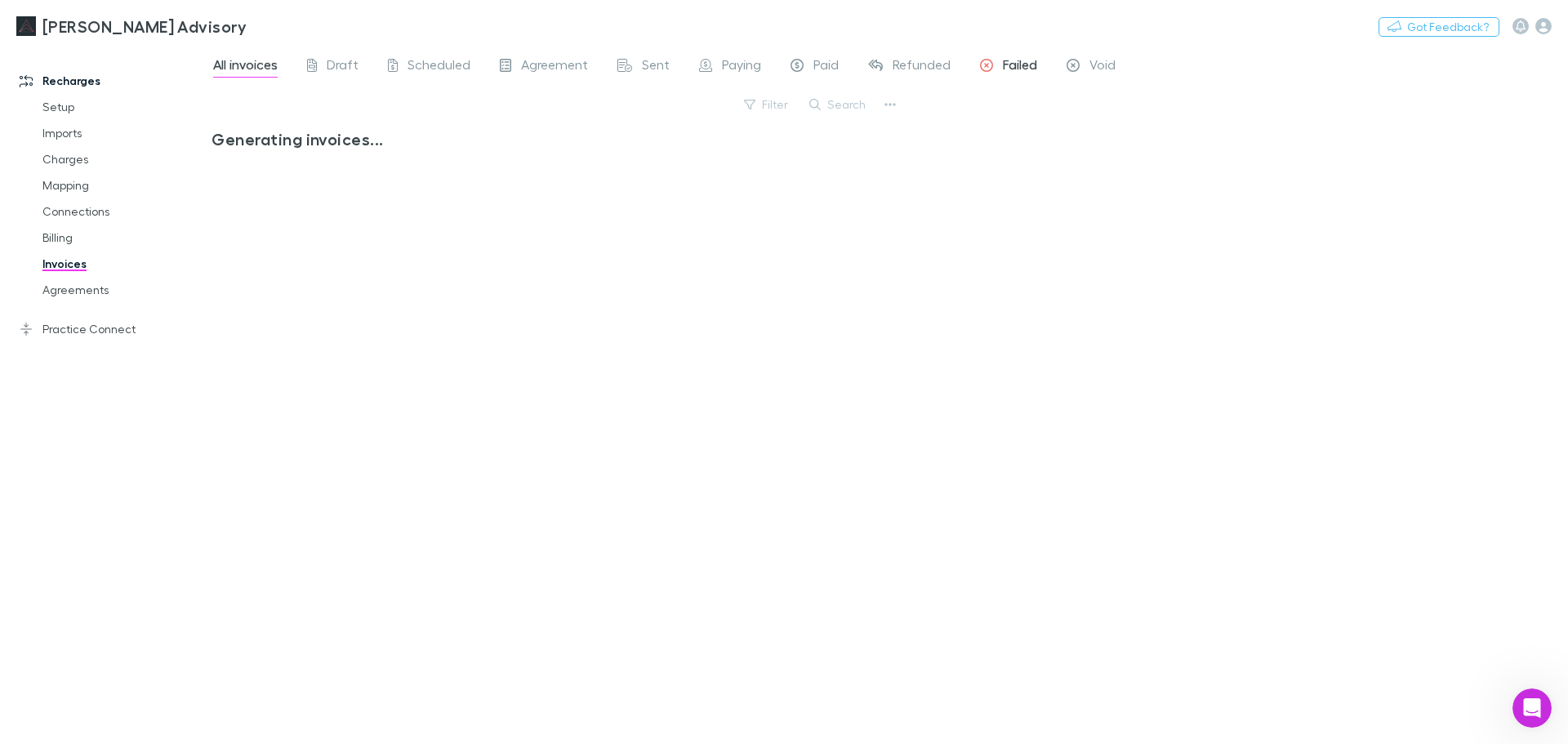
click at [984, 70] on icon at bounding box center [986, 67] width 13 height 17
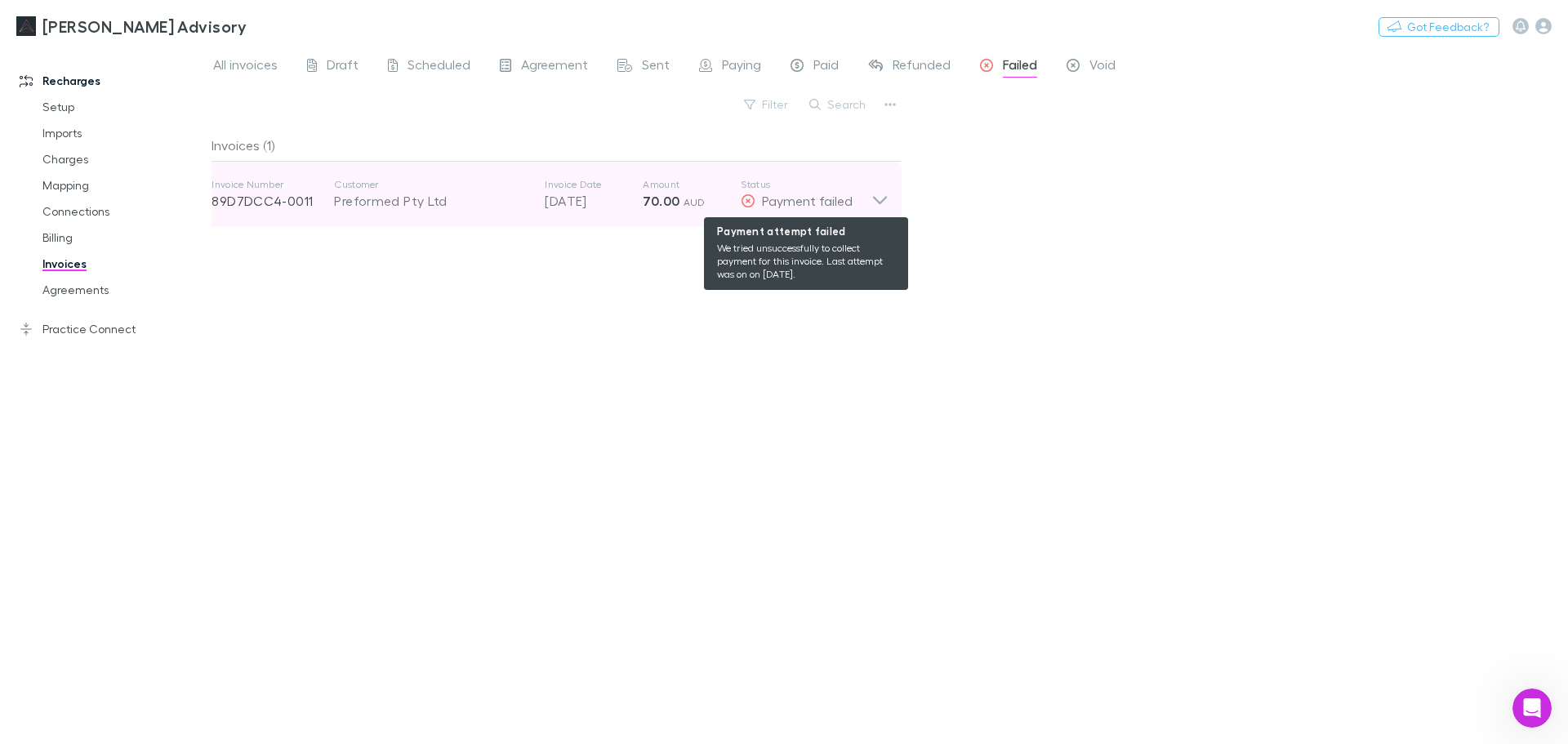
click at [821, 201] on span "Payment failed" at bounding box center [807, 200] width 90 height 15
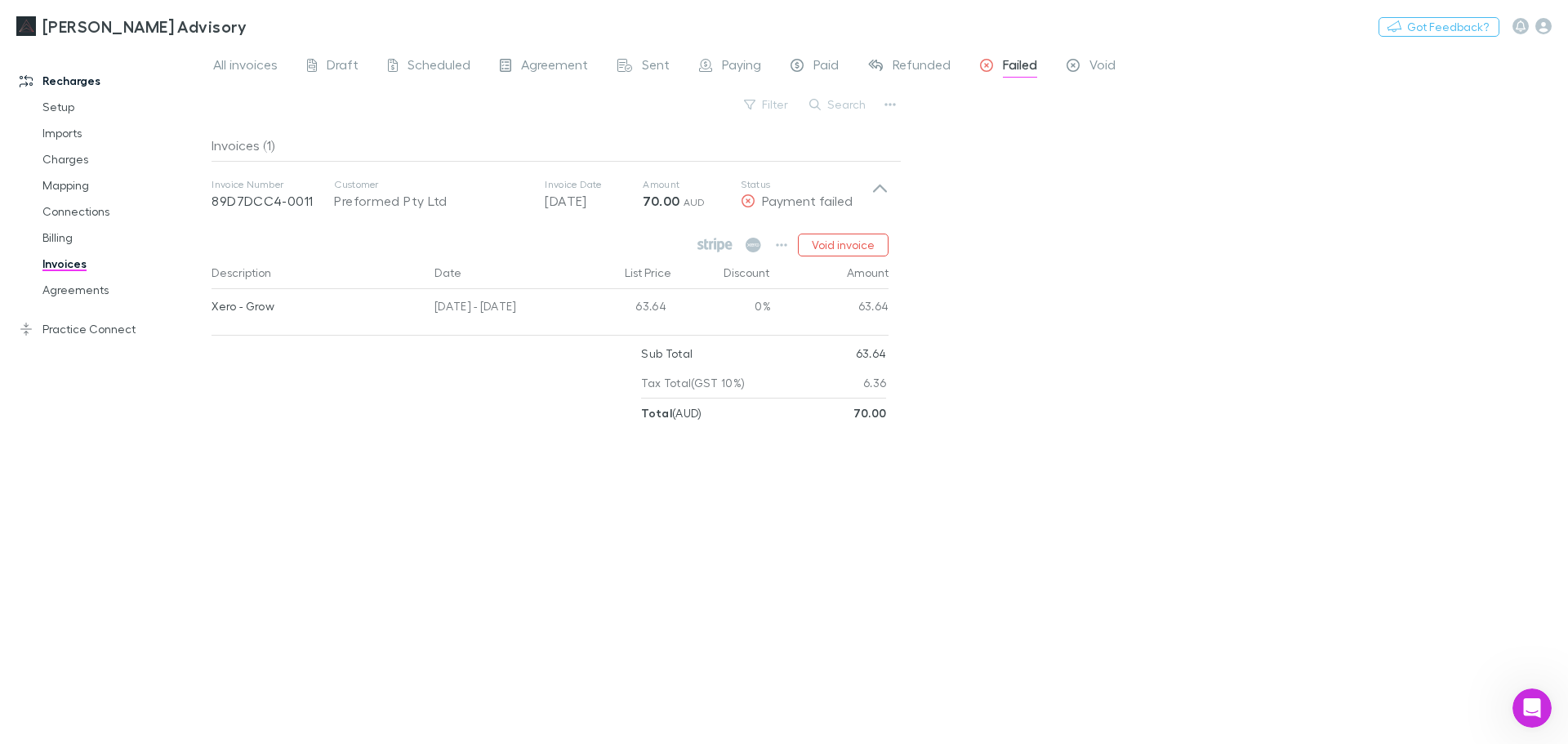
click at [996, 194] on div "All invoices Draft Scheduled Agreement Sent Paying Paid Refunded Failed Void Fi…" at bounding box center [890, 395] width 1357 height 698
click at [1036, 525] on div "All invoices Draft Scheduled Agreement Sent Paying Paid Refunded Failed Void Fi…" at bounding box center [890, 395] width 1357 height 698
